Goal: Information Seeking & Learning: Learn about a topic

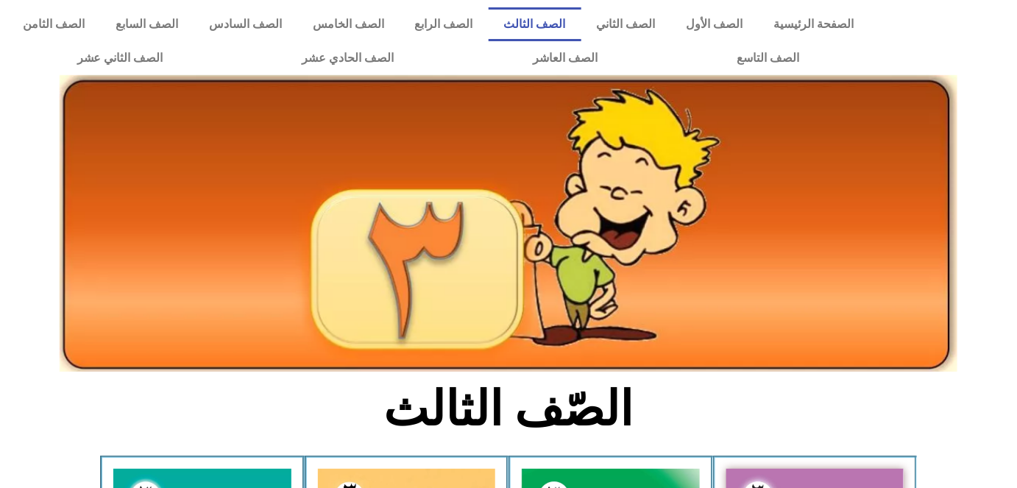
click at [976, 126] on div at bounding box center [508, 108] width 1002 height 37
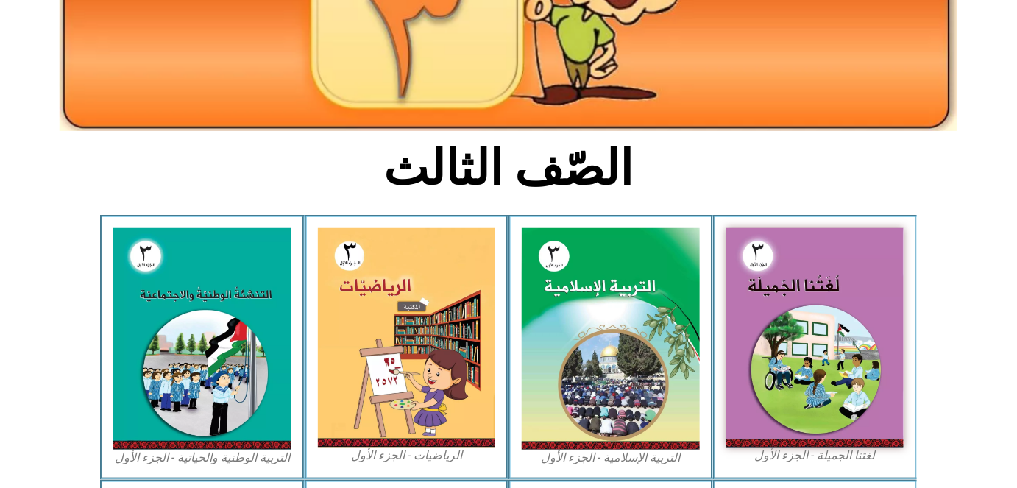
scroll to position [267, 0]
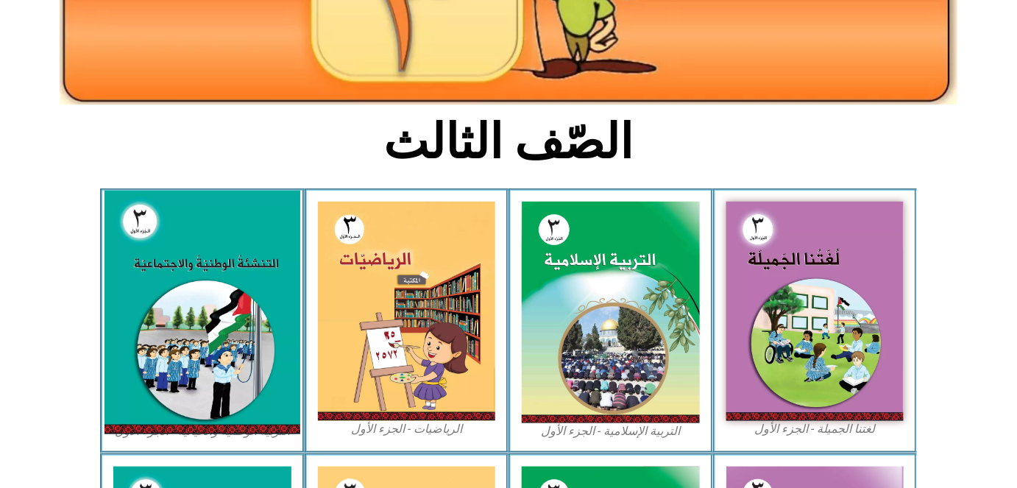
click at [171, 243] on img at bounding box center [202, 313] width 196 height 244
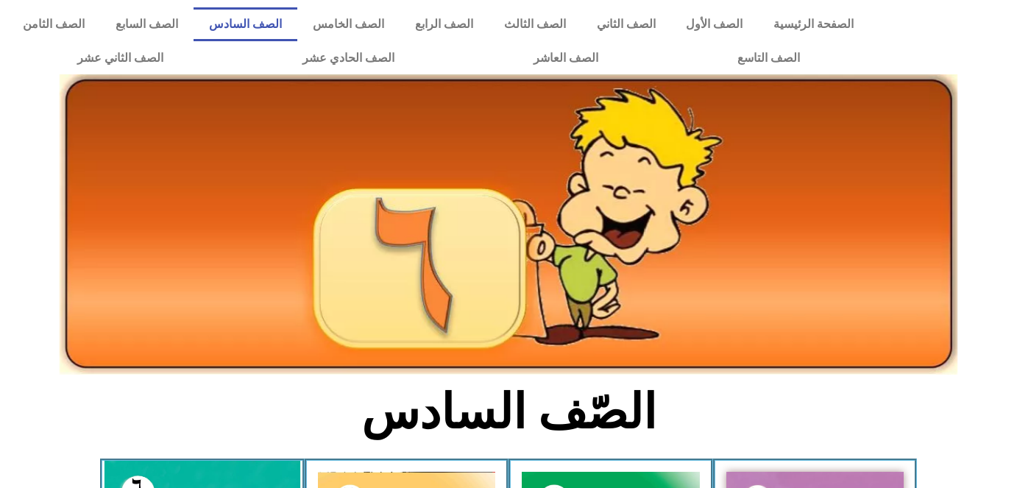
scroll to position [254, 0]
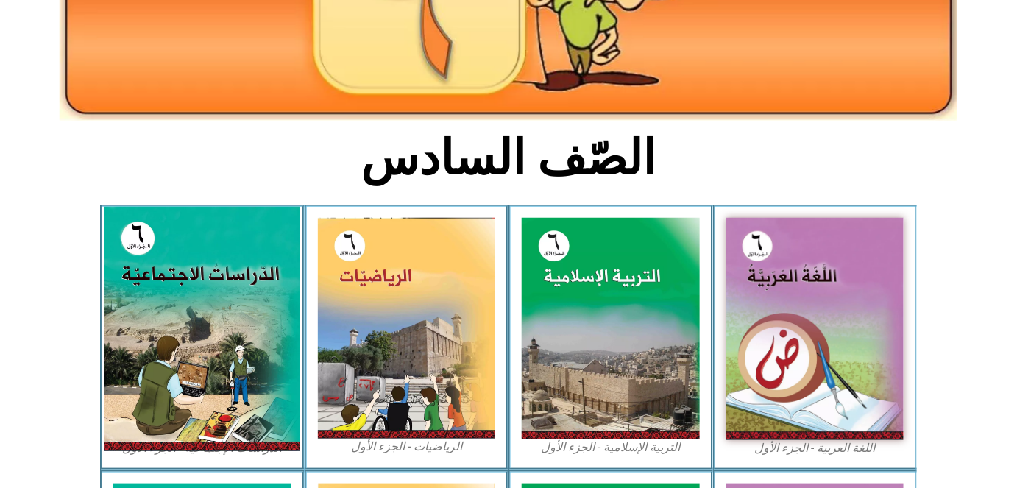
click at [222, 310] on img at bounding box center [202, 329] width 196 height 244
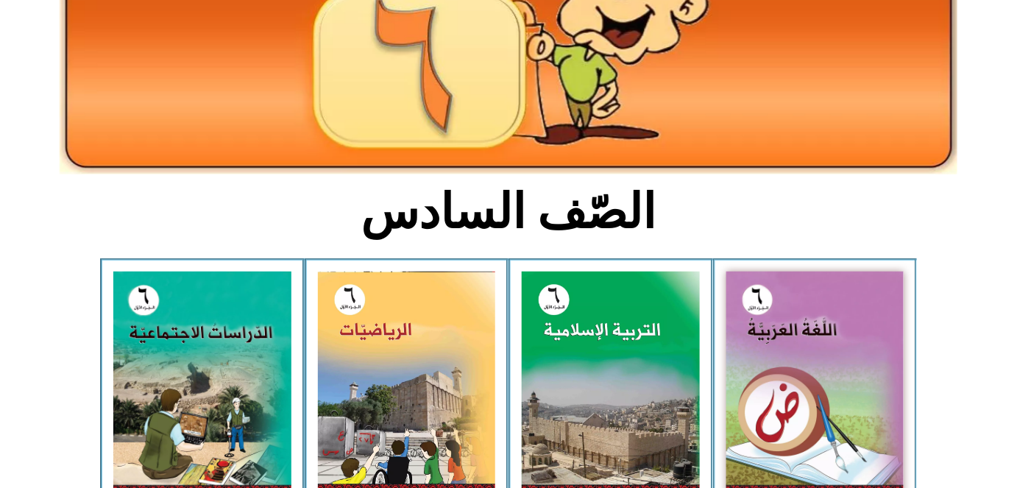
scroll to position [0, 0]
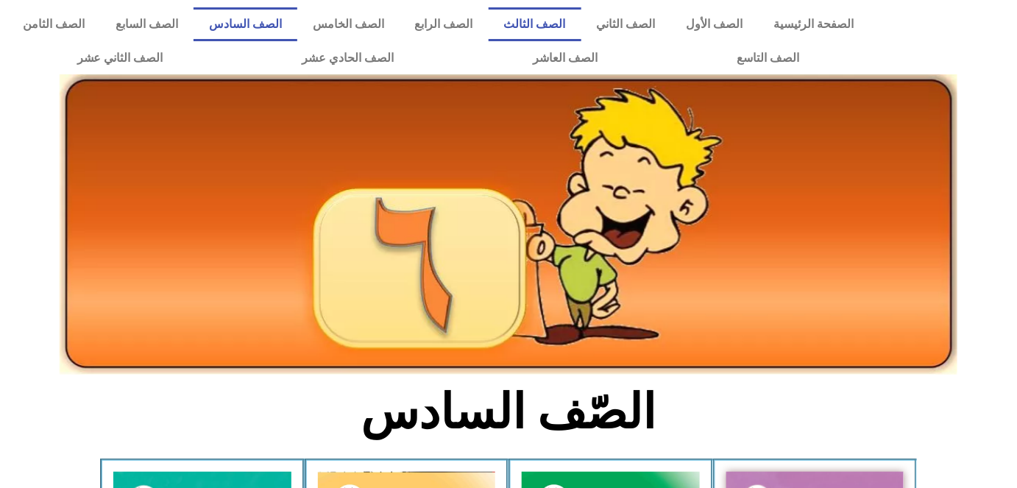
click at [581, 22] on link "الصف الثالث" at bounding box center [535, 24] width 93 height 34
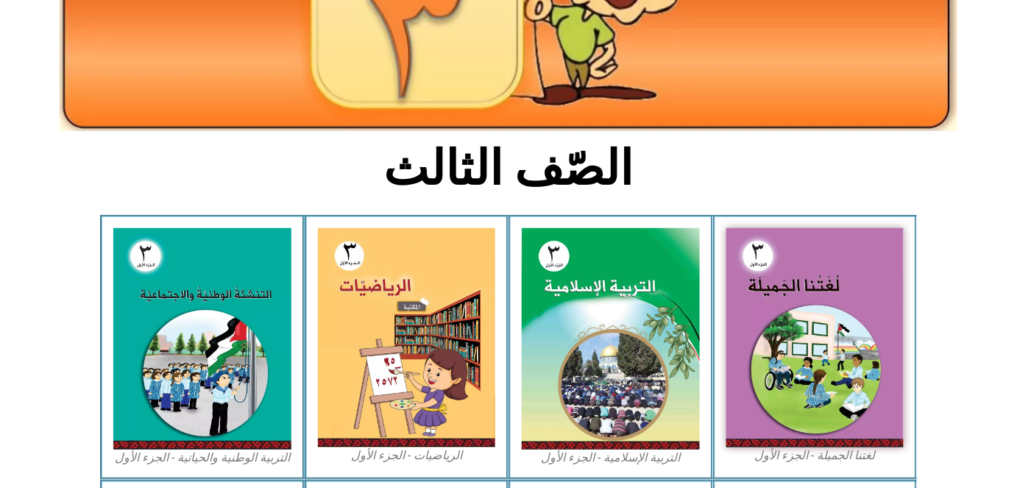
scroll to position [267, 0]
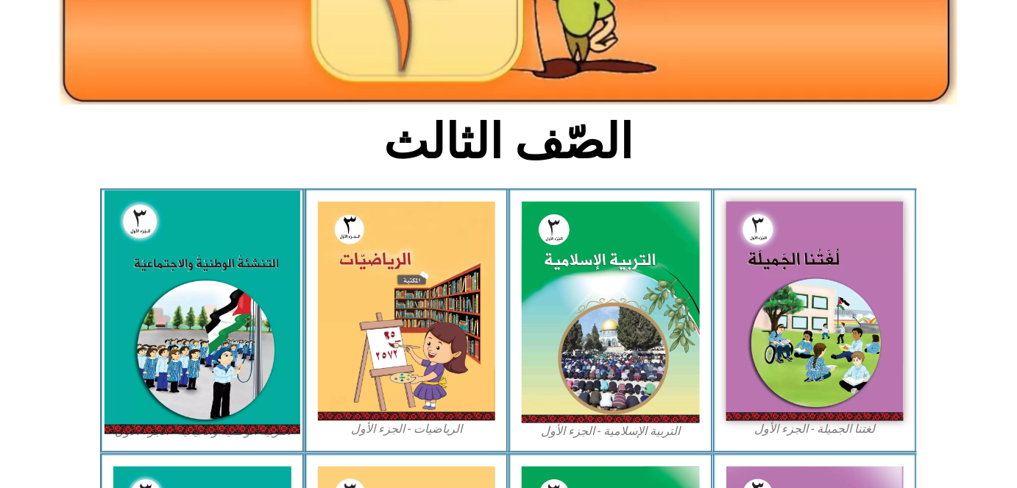
click at [129, 267] on img at bounding box center [202, 313] width 196 height 244
